Goal: Information Seeking & Learning: Find specific fact

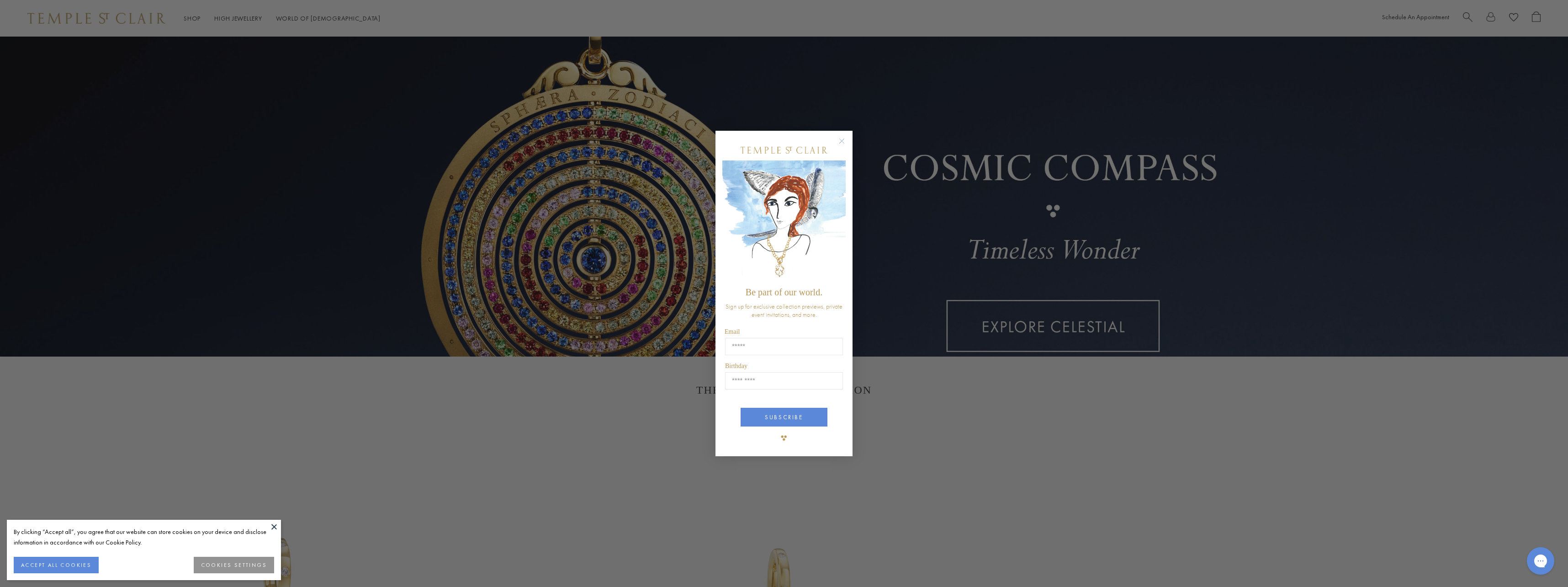
click at [844, 140] on circle "Close dialog" at bounding box center [842, 141] width 11 height 11
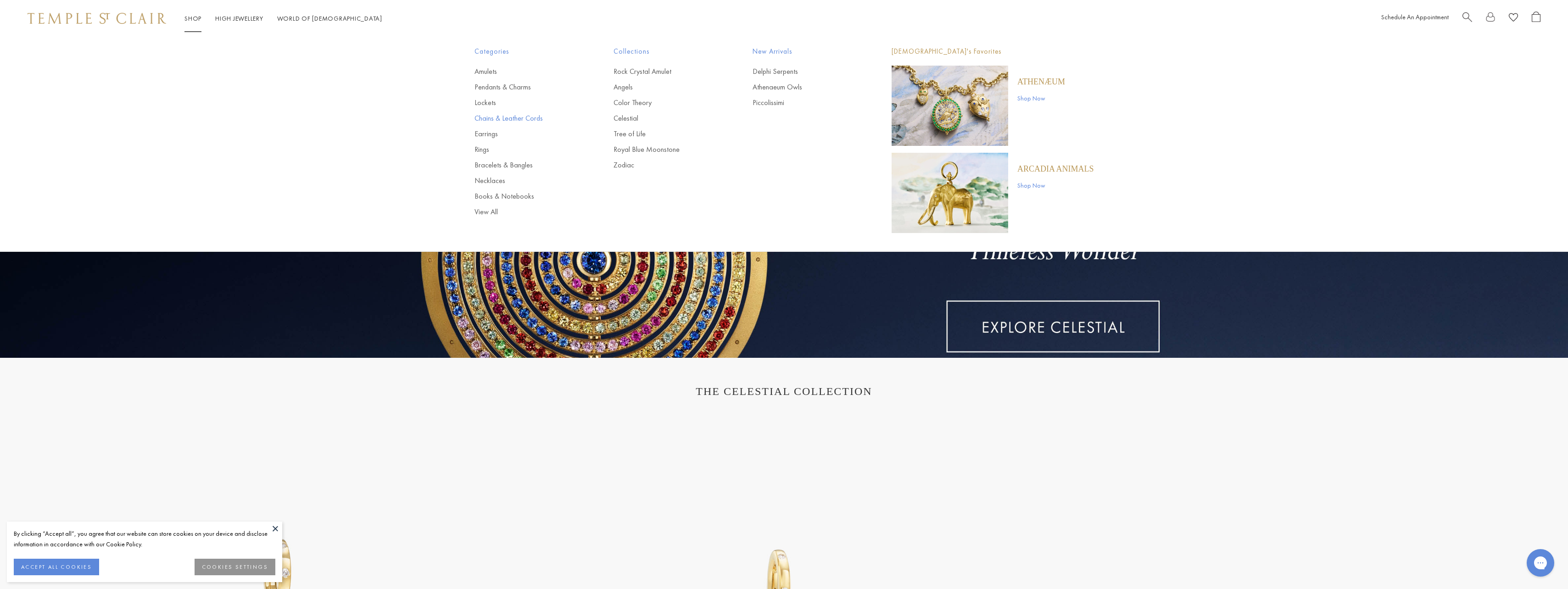
click at [486, 119] on link "Chains & Leather Cords" at bounding box center [525, 118] width 102 height 11
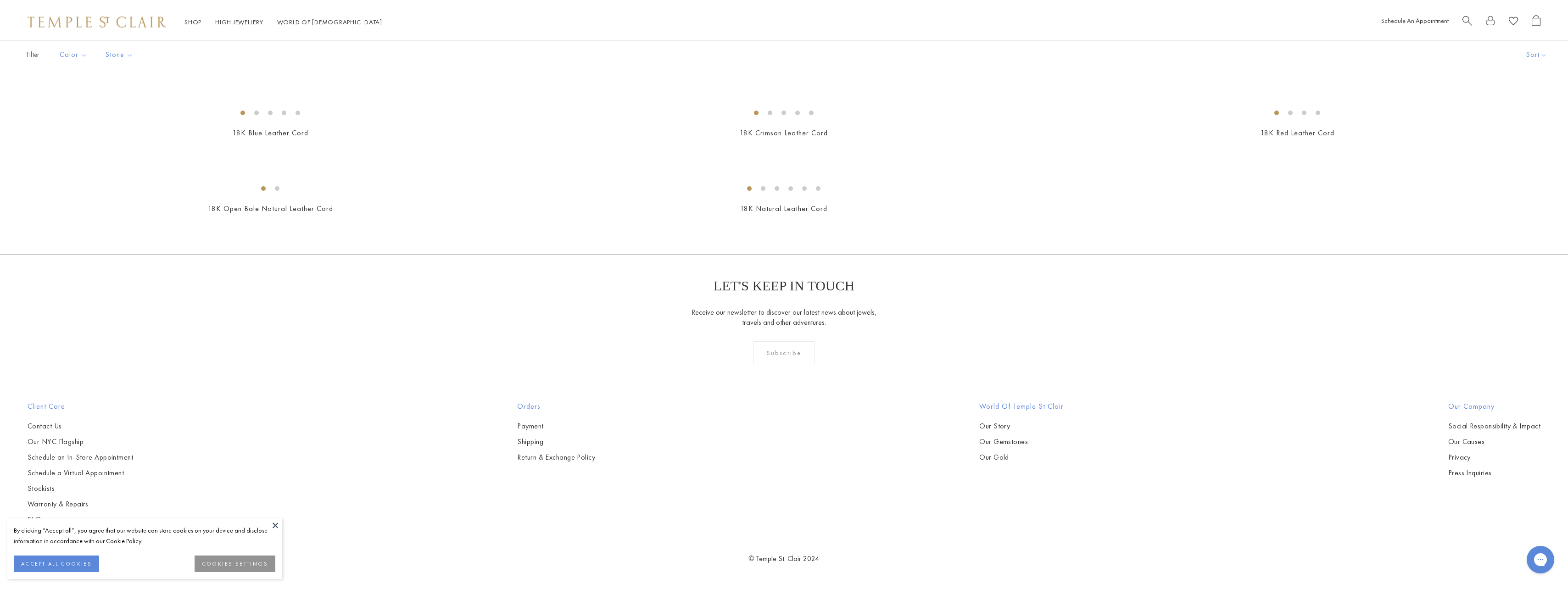
scroll to position [1927, 0]
click at [0, 0] on img at bounding box center [0, 0] width 0 height 0
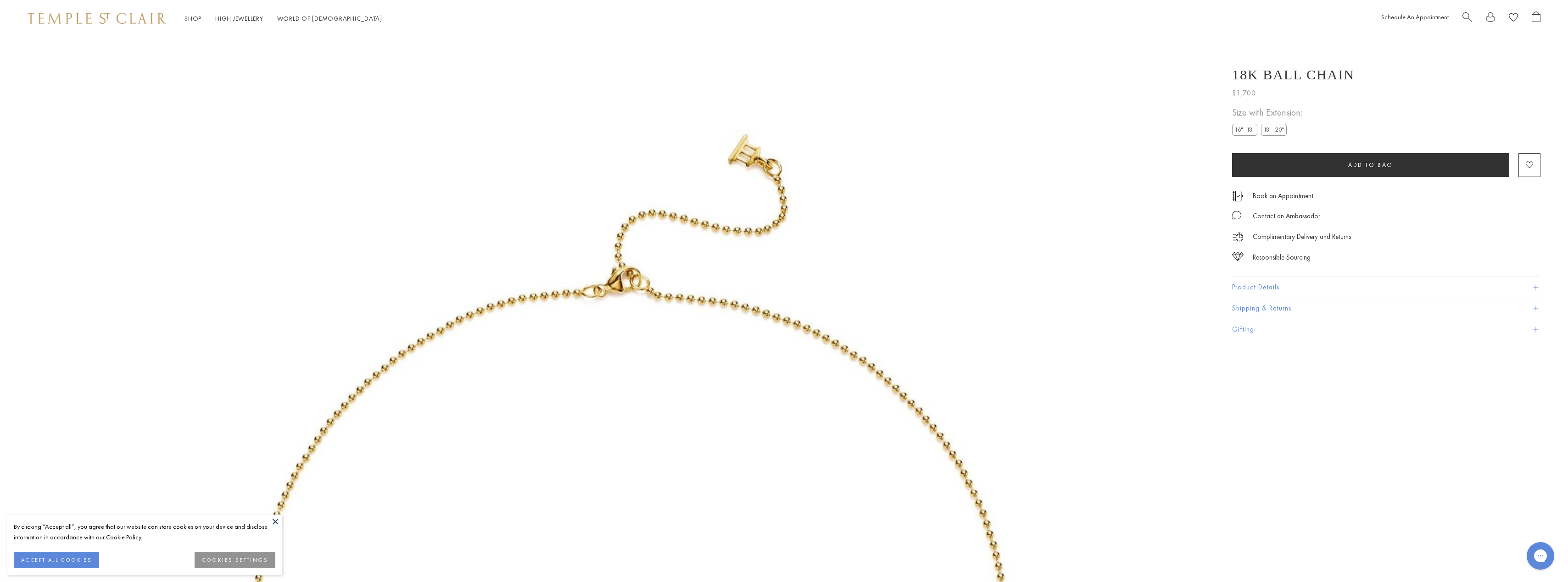
scroll to position [37, 0]
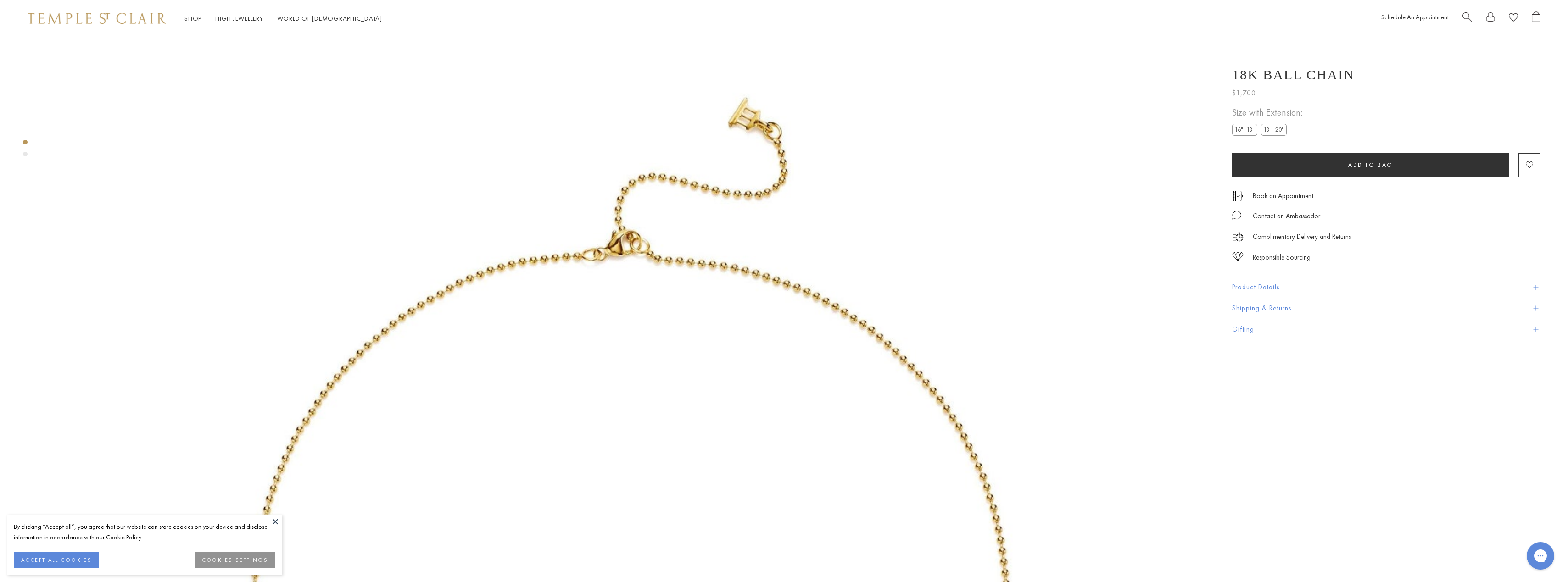
click at [1250, 289] on button "Product Details" at bounding box center [1386, 288] width 308 height 21
click at [1255, 412] on span "N88805-BC16EXT" at bounding box center [1266, 412] width 45 height 6
copy span "N88805"
